Goal: Find specific page/section: Find specific page/section

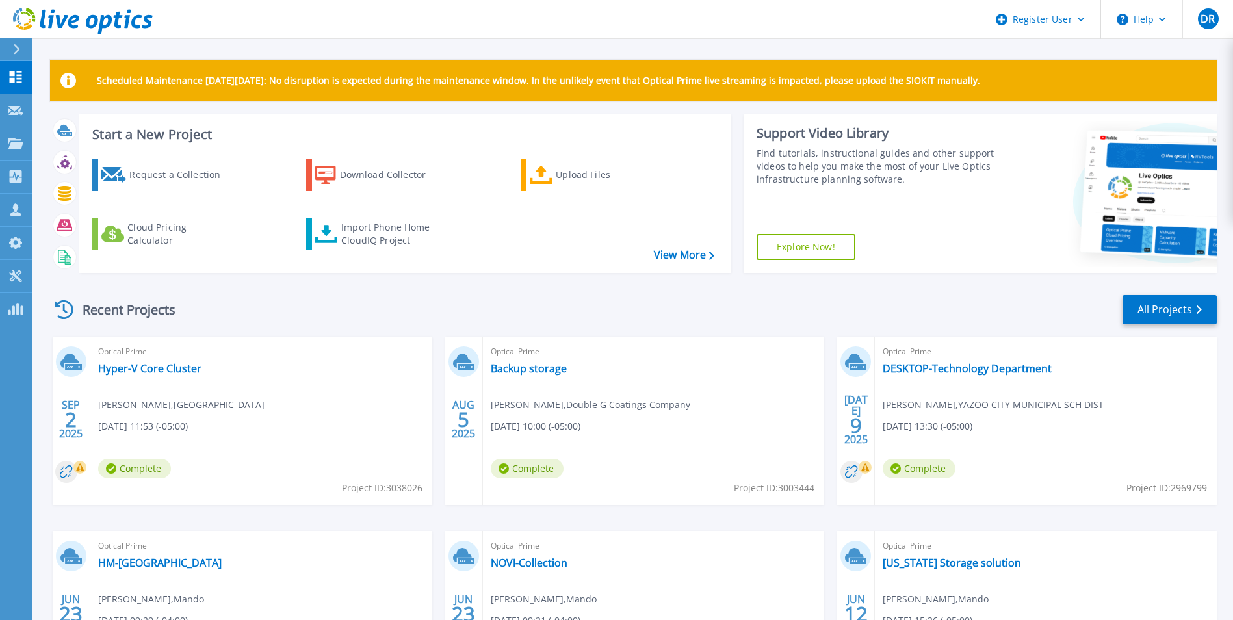
scroll to position [155, 0]
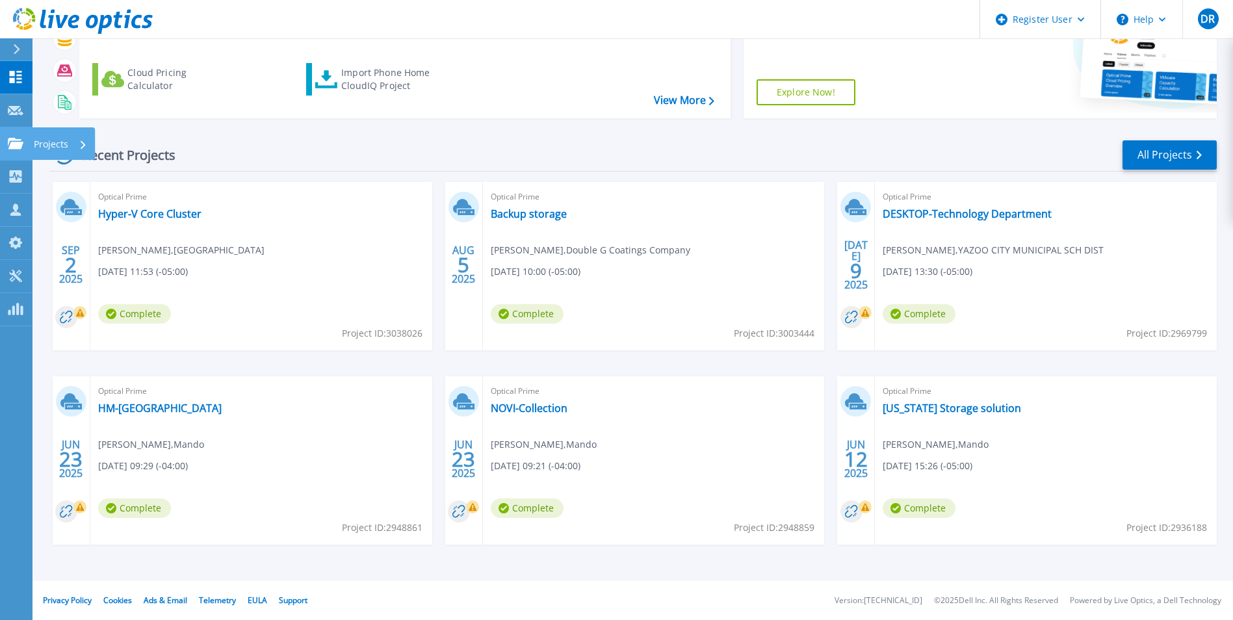
click at [22, 147] on icon at bounding box center [16, 143] width 16 height 11
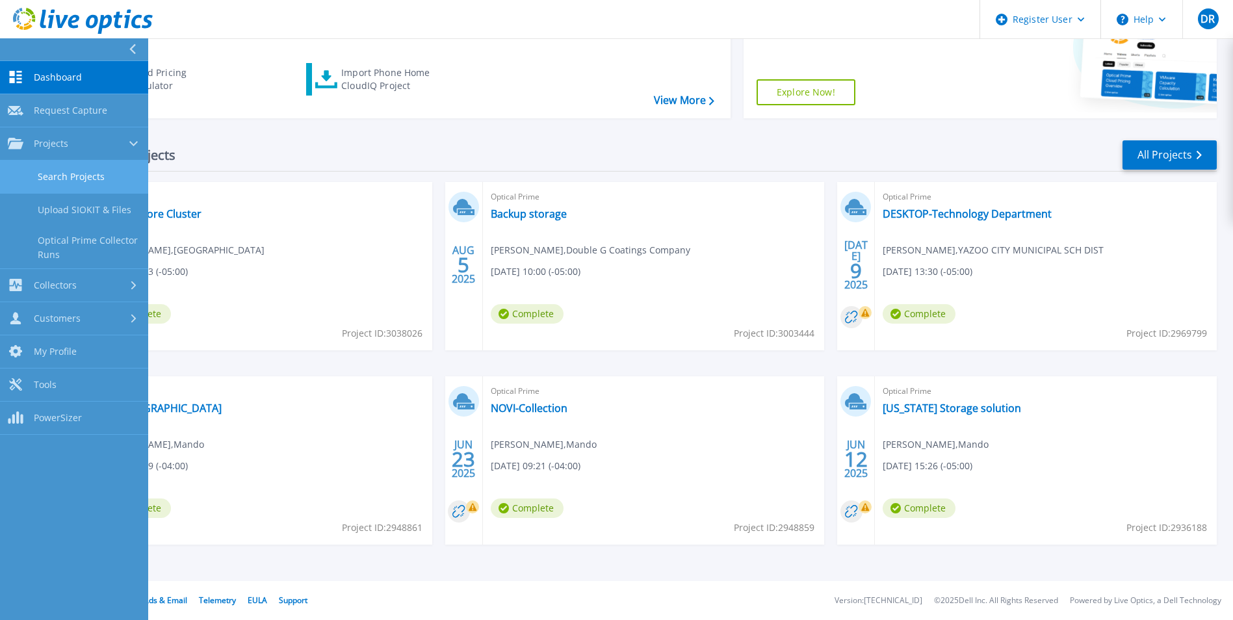
click at [49, 173] on link "Search Projects" at bounding box center [74, 176] width 148 height 33
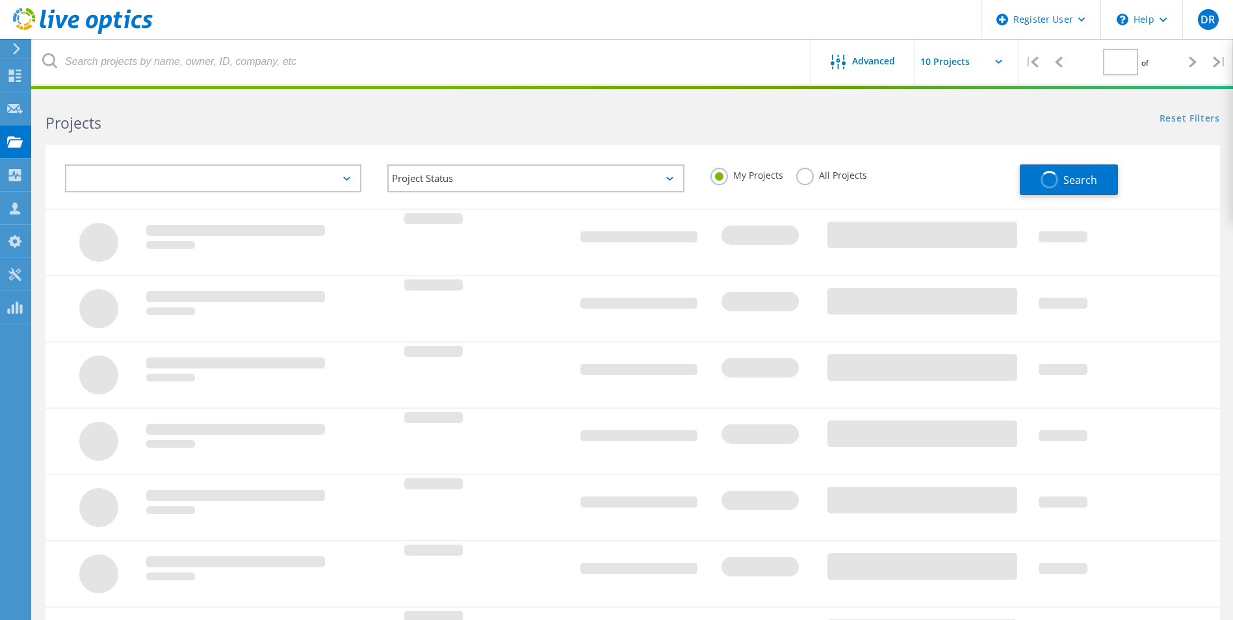
type input "1"
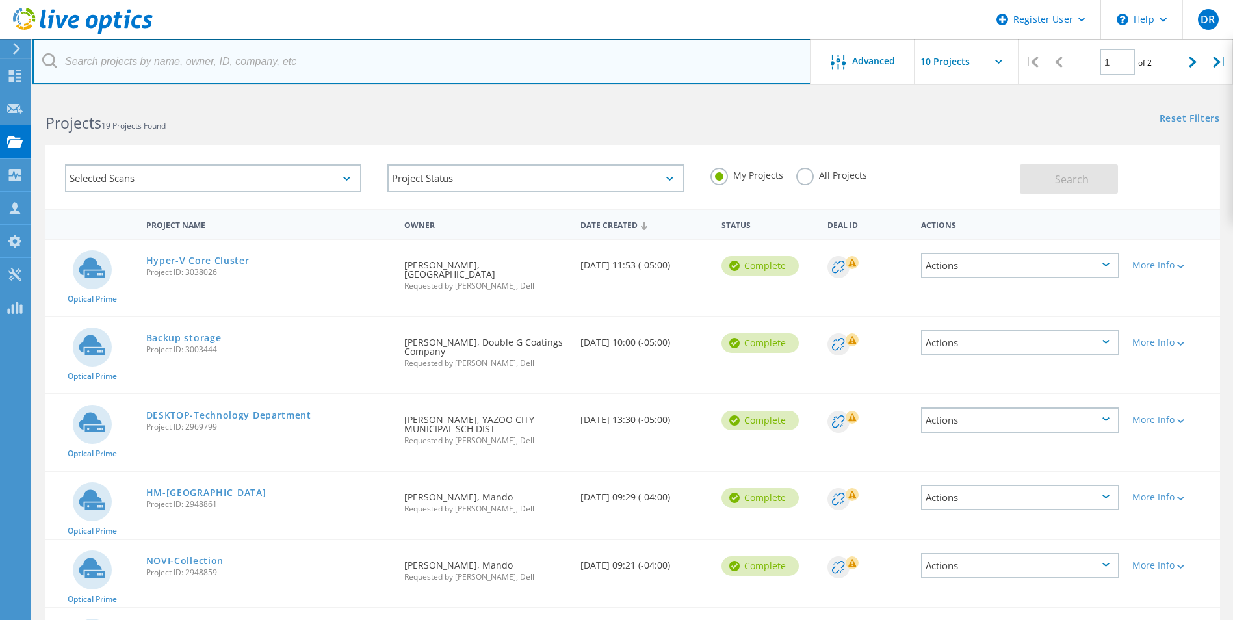
click at [248, 69] on input "text" at bounding box center [421, 61] width 778 height 45
paste input "ssnyder@pikecountyschools.com"
type input "ssnyder@pikecountyschools.com"
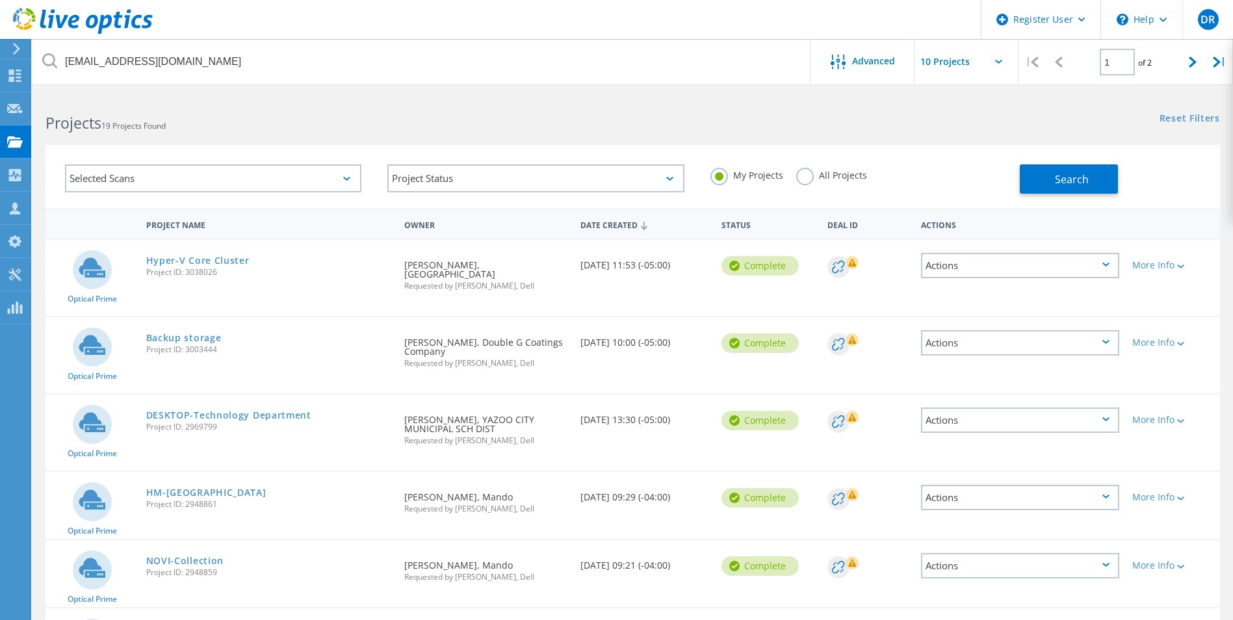
click at [804, 175] on label "All Projects" at bounding box center [831, 174] width 71 height 12
click at [0, 0] on input "All Projects" at bounding box center [0, 0] width 0 height 0
click at [1016, 177] on div "My Projects All Projects" at bounding box center [858, 175] width 322 height 48
click at [1060, 179] on span "Search" at bounding box center [1072, 179] width 34 height 14
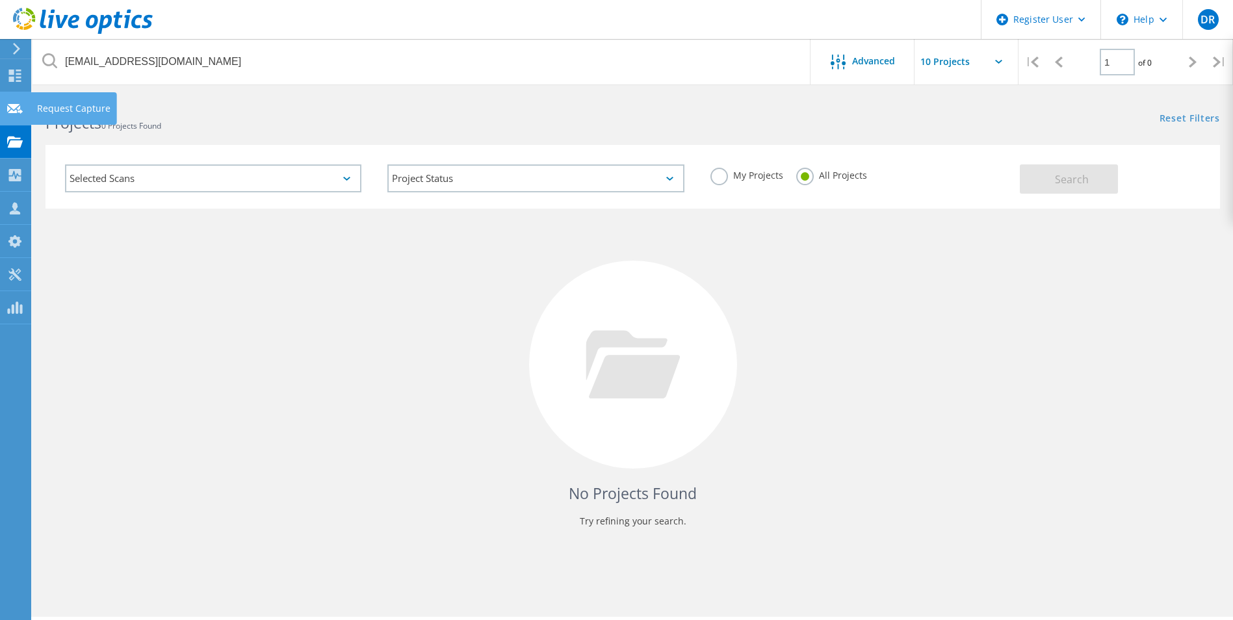
click at [12, 109] on icon at bounding box center [15, 109] width 16 height 12
